Goal: Navigation & Orientation: Find specific page/section

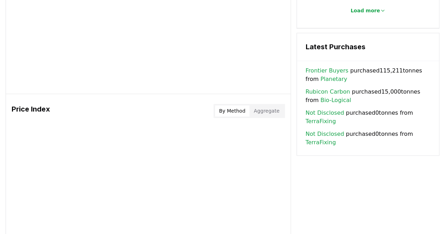
scroll to position [676, 0]
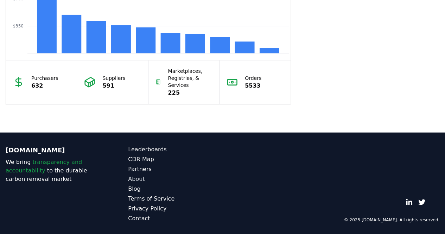
click at [139, 176] on link "About" at bounding box center [175, 179] width 94 height 8
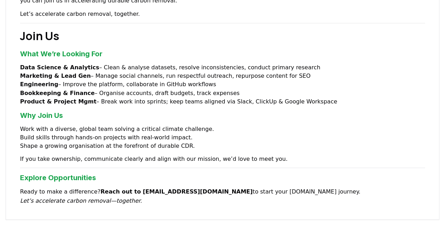
scroll to position [563, 0]
